Goal: Transaction & Acquisition: Purchase product/service

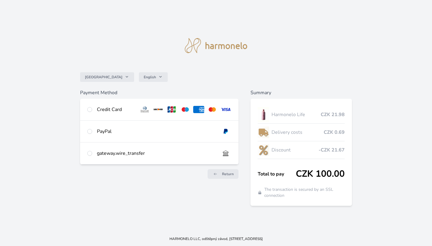
click at [87, 107] on div at bounding box center [89, 109] width 5 height 7
radio input "true"
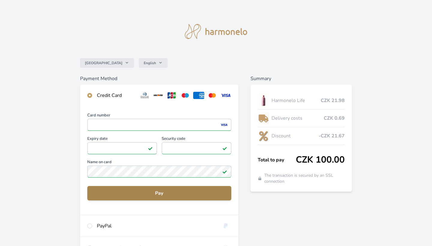
click at [139, 191] on span "Pay" at bounding box center [159, 193] width 135 height 7
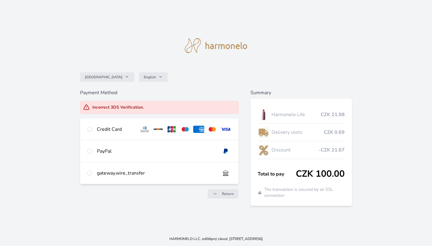
click at [91, 130] on input "radio" at bounding box center [89, 129] width 5 height 5
radio input "true"
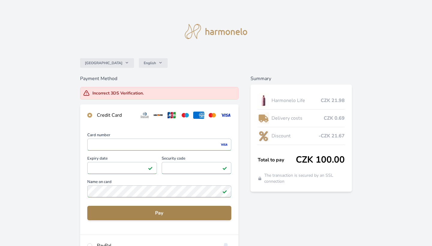
click at [119, 212] on span "Pay" at bounding box center [159, 213] width 135 height 7
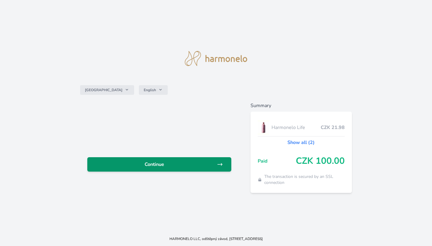
click at [208, 162] on span "Continue" at bounding box center [154, 164] width 125 height 7
